Goal: Information Seeking & Learning: Learn about a topic

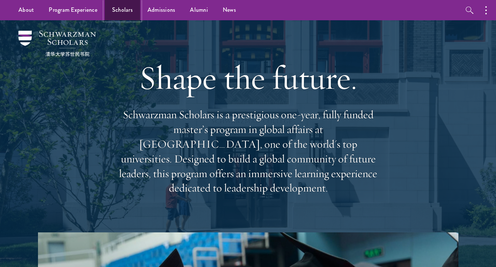
click at [117, 14] on link "Scholars" at bounding box center [122, 10] width 35 height 20
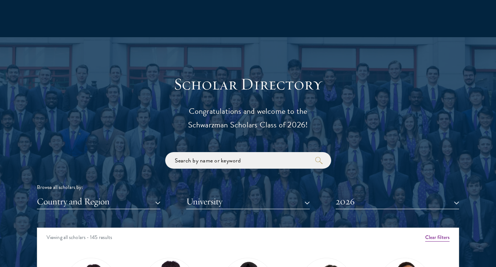
scroll to position [840, 0]
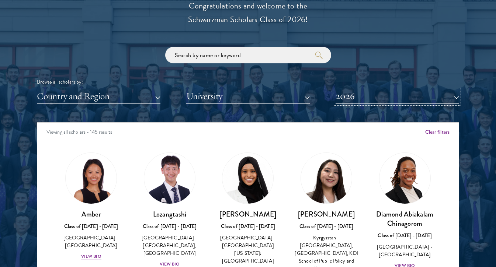
click at [365, 99] on button "2026" at bounding box center [398, 96] width 124 height 15
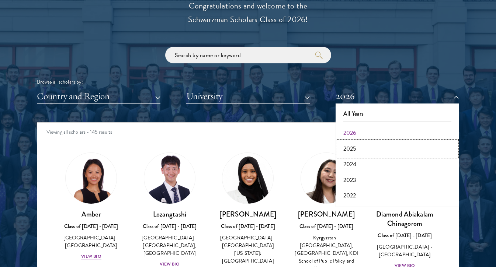
click at [364, 145] on button "2025" at bounding box center [397, 148] width 119 height 15
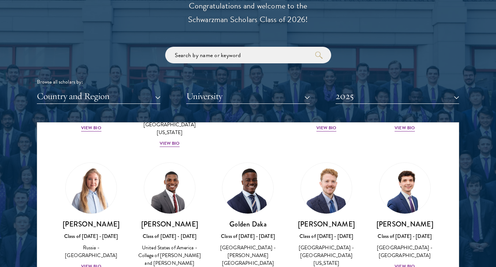
scroll to position [898, 0]
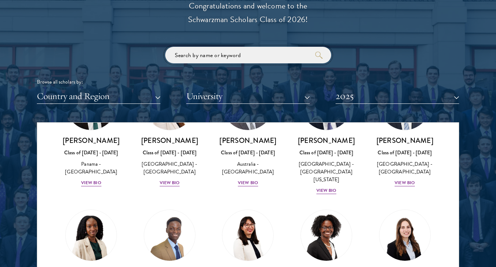
click at [247, 53] on input "search" at bounding box center [248, 55] width 166 height 17
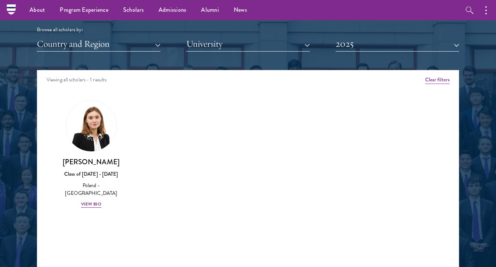
scroll to position [862, 0]
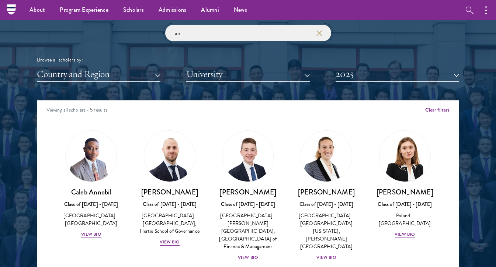
type input "a"
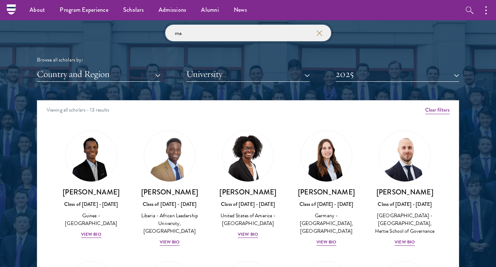
type input "m"
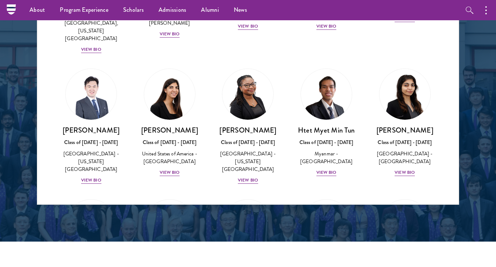
scroll to position [2019, 0]
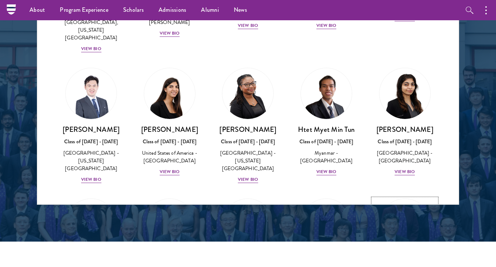
click at [397, 256] on h3 "Yuexiao Ni" at bounding box center [405, 260] width 64 height 9
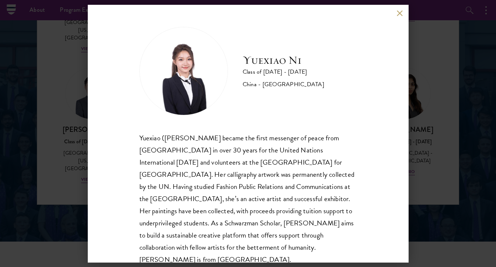
click at [424, 92] on div "Yuexiao Ni Class of [DATE] - [DATE] [GEOGRAPHIC_DATA] - [GEOGRAPHIC_DATA] Yuexi…" at bounding box center [248, 133] width 496 height 267
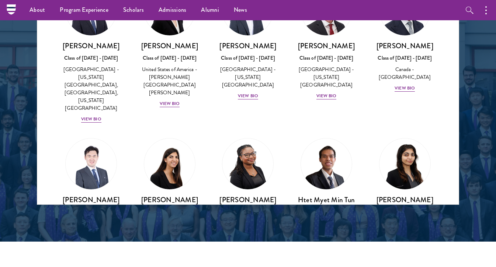
scroll to position [1947, 0]
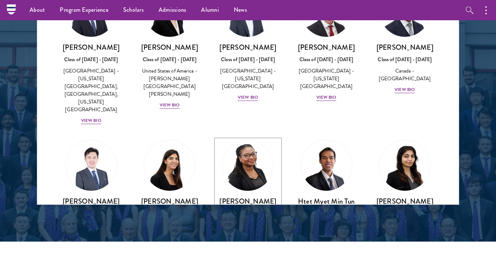
click at [253, 221] on div "[GEOGRAPHIC_DATA] - [US_STATE][GEOGRAPHIC_DATA]" at bounding box center [248, 232] width 64 height 23
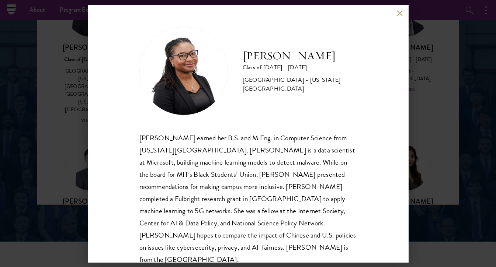
click at [431, 149] on div "[PERSON_NAME] Class of [DATE] - [DATE] [GEOGRAPHIC_DATA] - [US_STATE][GEOGRAPHI…" at bounding box center [248, 133] width 496 height 267
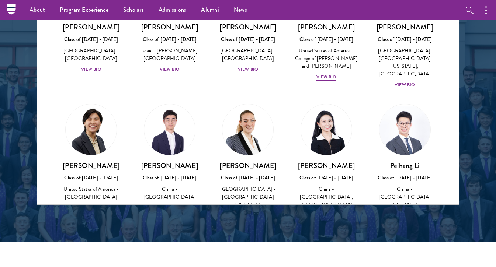
scroll to position [1541, 0]
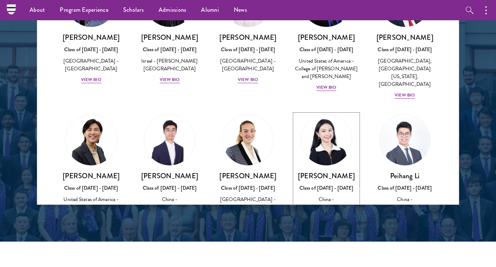
click at [345, 196] on div "China - [GEOGRAPHIC_DATA], [GEOGRAPHIC_DATA]" at bounding box center [327, 207] width 64 height 23
